Goal: Check status: Check status

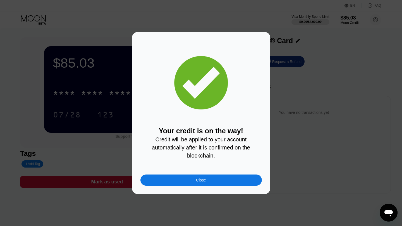
click at [199, 180] on div "Close" at bounding box center [201, 180] width 10 height 4
